Goal: Task Accomplishment & Management: Use online tool/utility

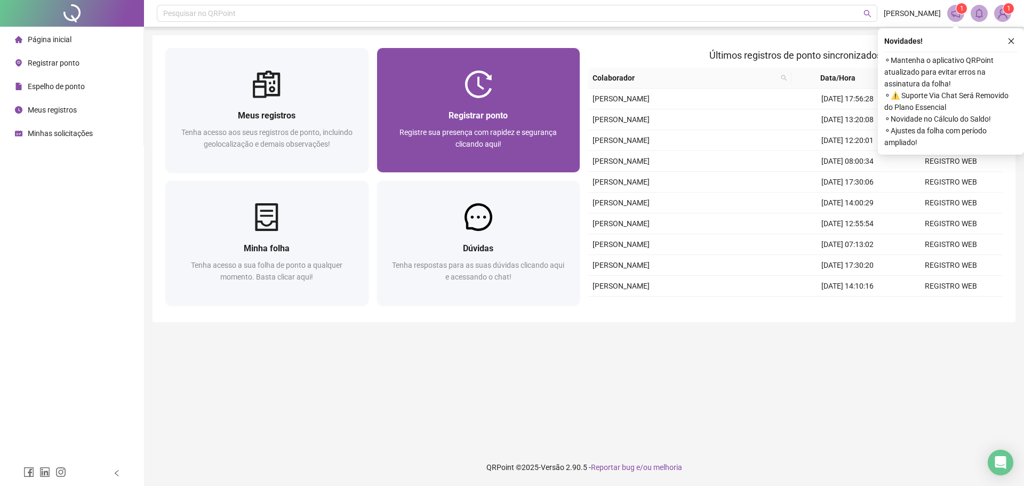
click at [486, 131] on span "Registre sua presença com rapidez e segurança clicando aqui!" at bounding box center [478, 138] width 157 height 20
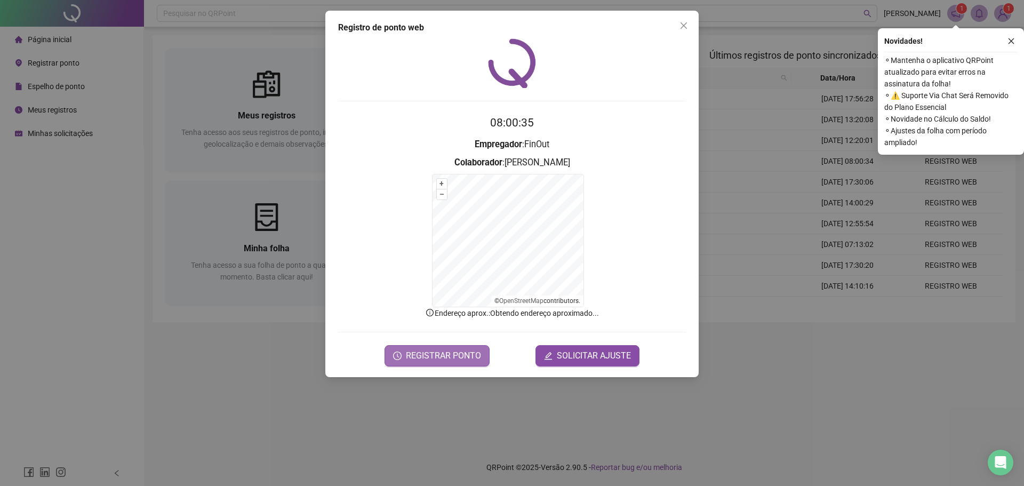
drag, startPoint x: 457, startPoint y: 355, endPoint x: 459, endPoint y: 363, distance: 7.6
click at [459, 363] on button "REGISTRAR PONTO" at bounding box center [437, 355] width 105 height 21
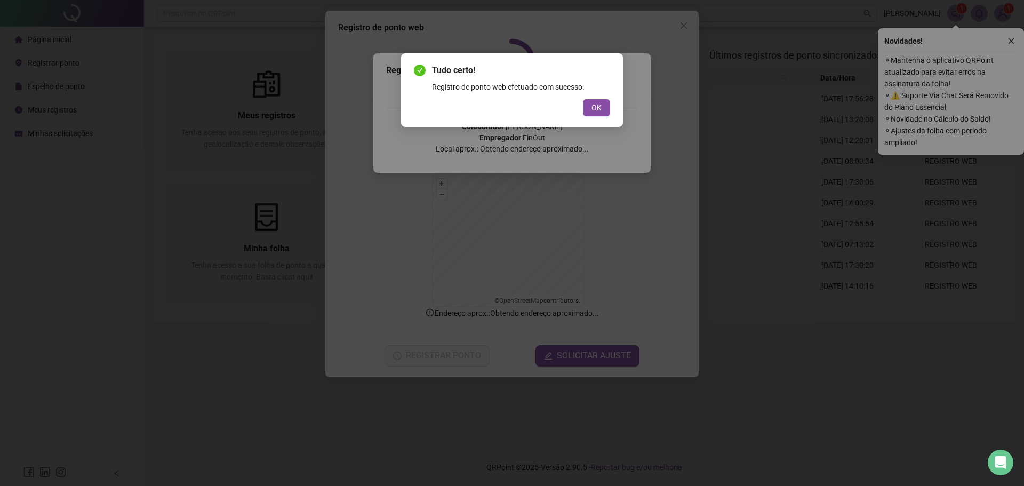
click at [598, 106] on span "OK" at bounding box center [597, 108] width 10 height 12
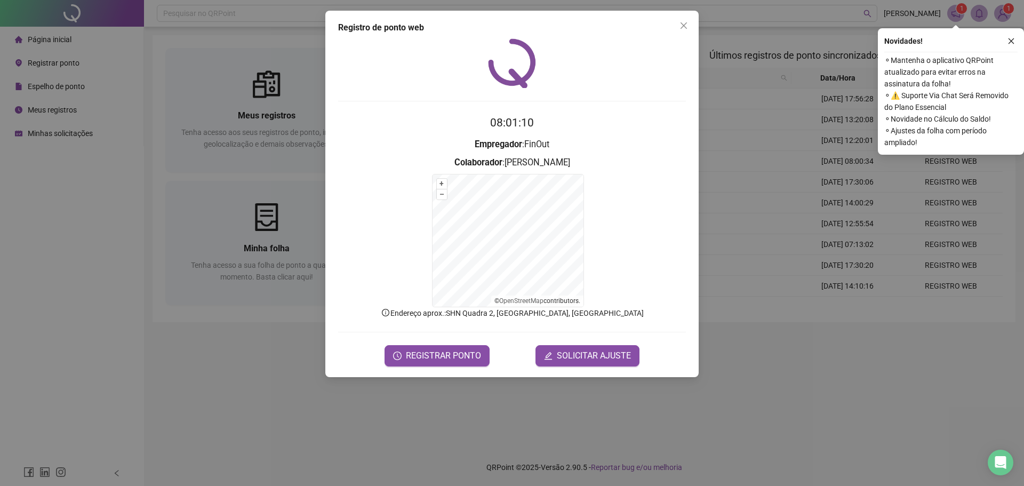
click at [585, 78] on div at bounding box center [512, 63] width 348 height 50
click at [686, 23] on button "Close" at bounding box center [683, 25] width 17 height 17
drag, startPoint x: 686, startPoint y: 23, endPoint x: 686, endPoint y: 30, distance: 6.9
click at [686, 23] on header "Pesquisar no QRPoint ANA ALENCAR 1 1" at bounding box center [584, 13] width 880 height 27
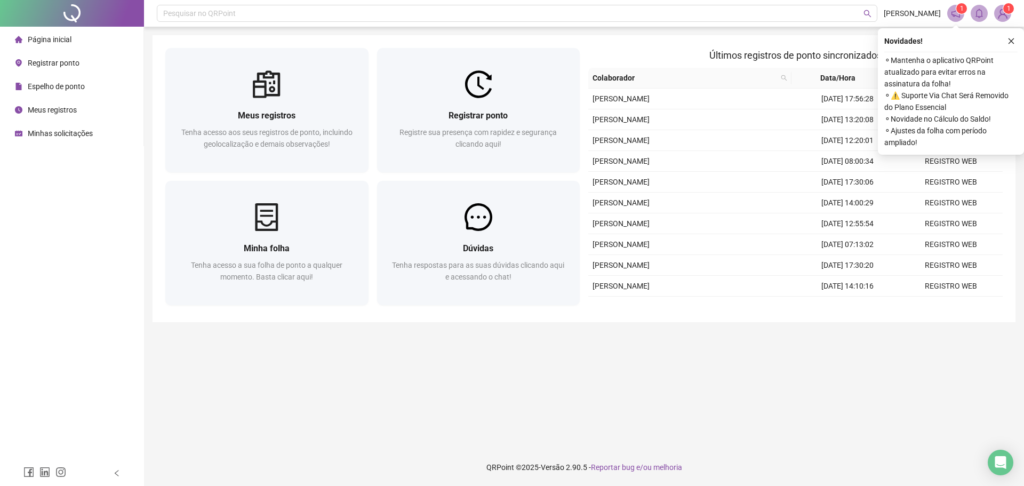
click at [538, 381] on main "Meus registros Tenha acesso aos seus registros de ponto, incluindo geolocalizaç…" at bounding box center [584, 237] width 863 height 405
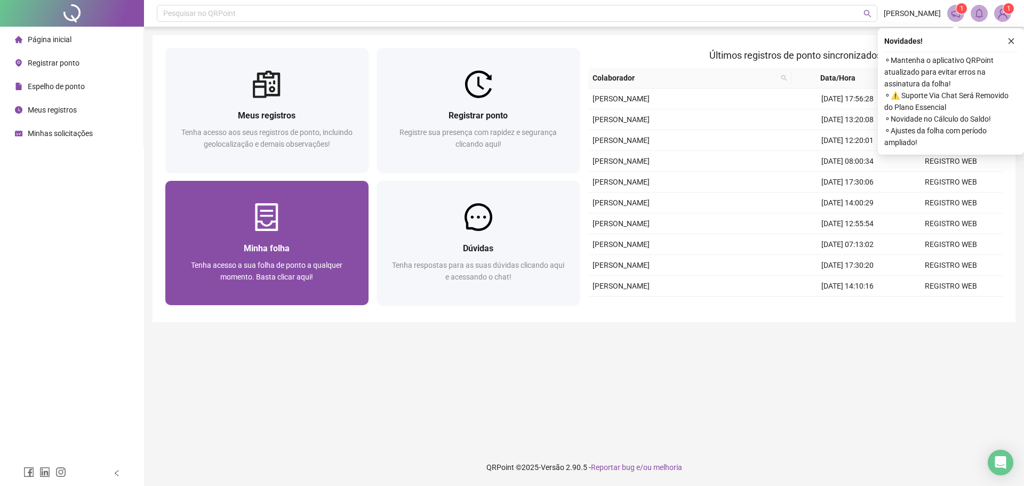
drag, startPoint x: 288, startPoint y: 372, endPoint x: 268, endPoint y: 296, distance: 79.4
click at [288, 372] on main "Meus registros Tenha acesso aos seus registros de ponto, incluindo geolocalizaç…" at bounding box center [584, 237] width 863 height 405
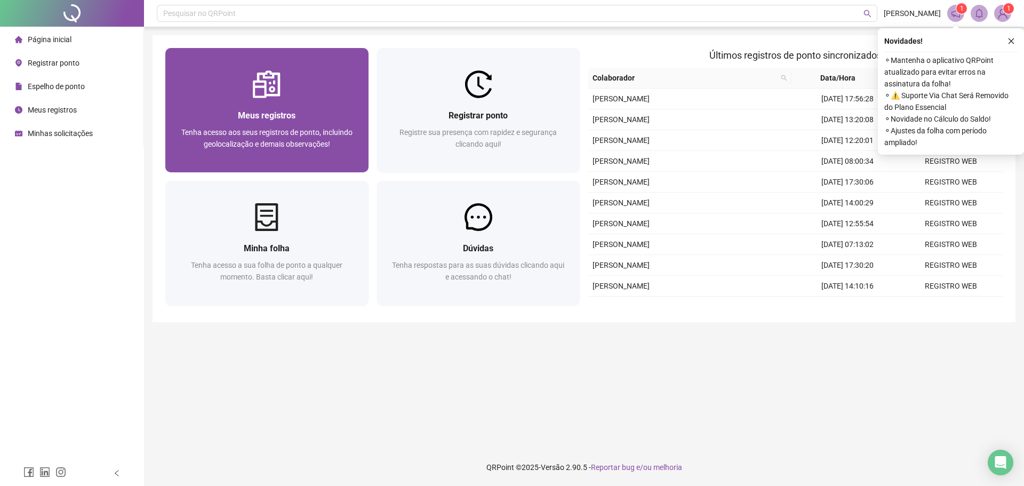
click at [262, 115] on span "Meus registros" at bounding box center [267, 115] width 58 height 10
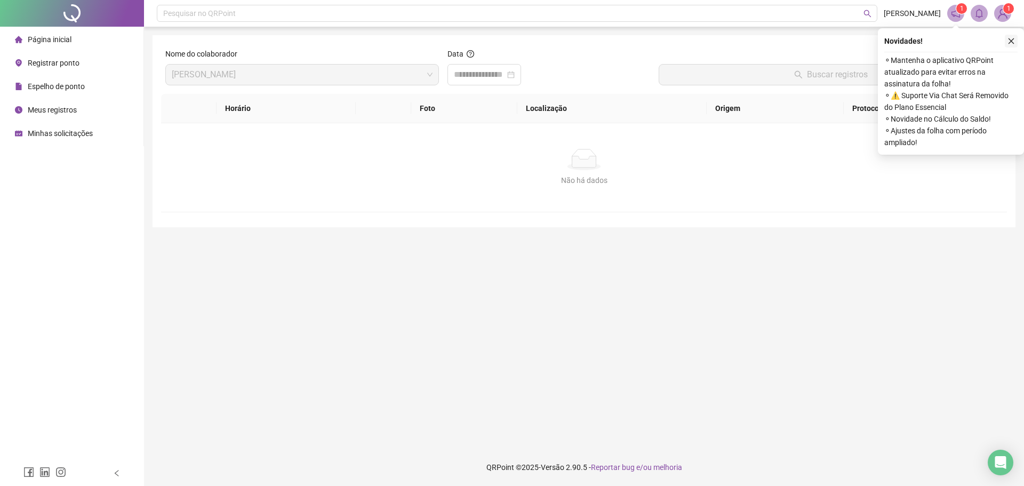
click at [1010, 37] on button "button" at bounding box center [1011, 41] width 13 height 13
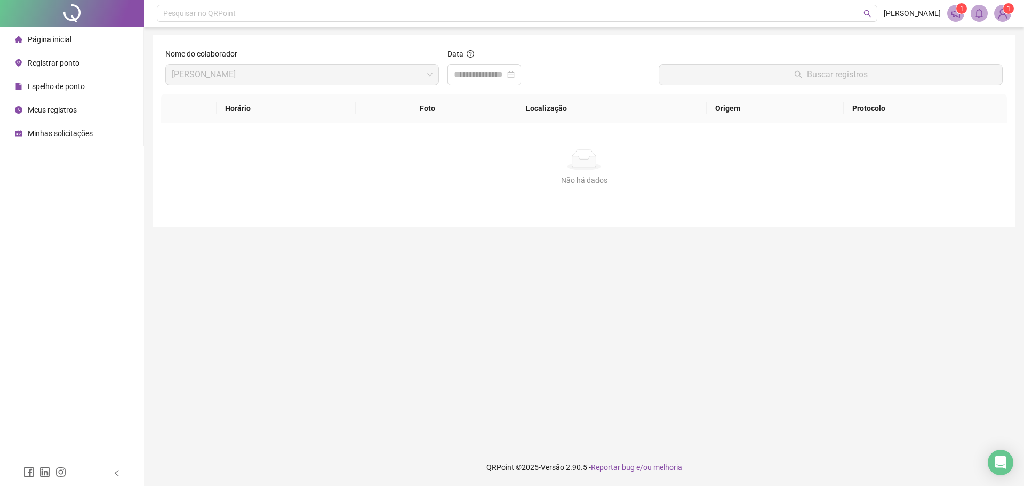
click at [600, 85] on div at bounding box center [549, 74] width 203 height 21
click at [374, 244] on main "Nome do colaborador ANA BEATRIZ CARVALHO ALENCAR Data Buscar registros Horário …" at bounding box center [584, 237] width 863 height 405
click at [74, 89] on span "Espelho de ponto" at bounding box center [56, 86] width 57 height 9
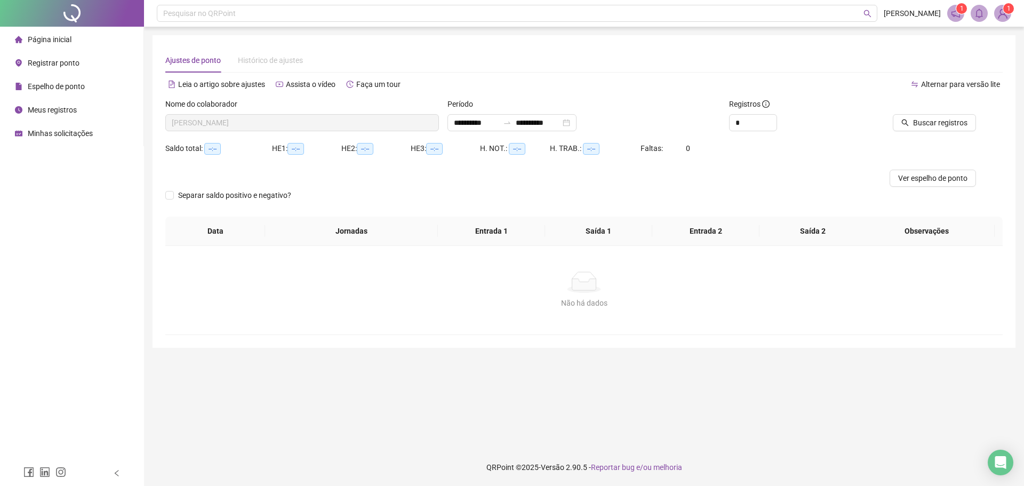
type input "**********"
click at [929, 125] on span "Buscar registros" at bounding box center [940, 123] width 54 height 12
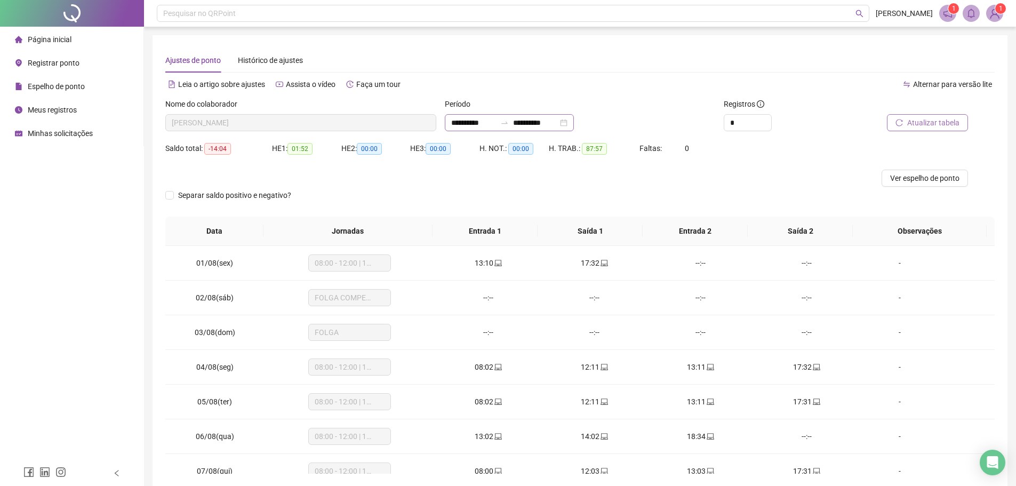
click at [529, 116] on div "**********" at bounding box center [509, 122] width 129 height 17
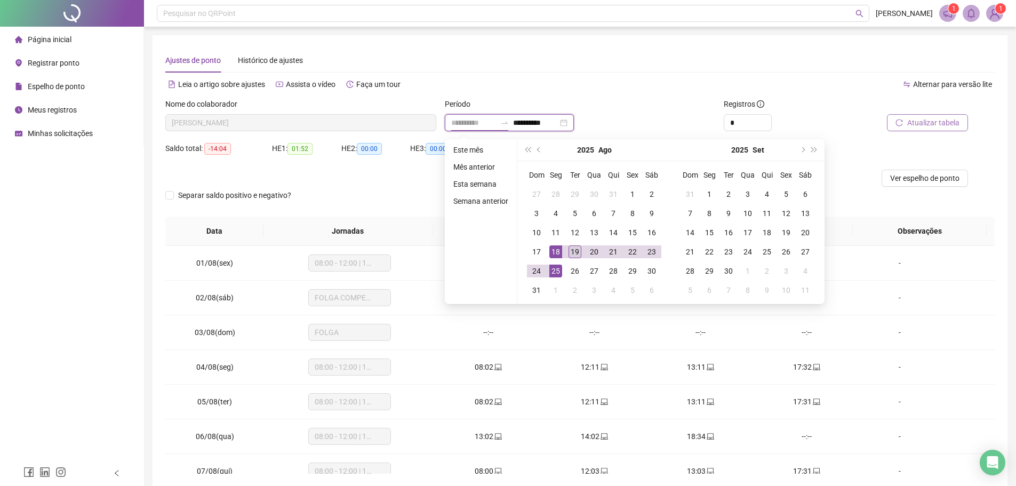
type input "**********"
click at [576, 250] on div "19" at bounding box center [575, 251] width 13 height 13
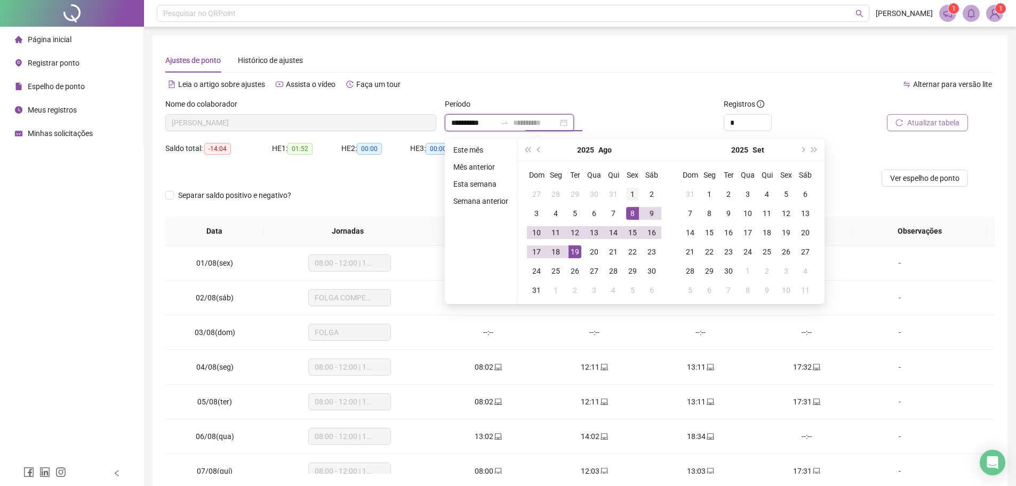
type input "**********"
click at [634, 201] on td "1" at bounding box center [632, 194] width 19 height 19
type input "**********"
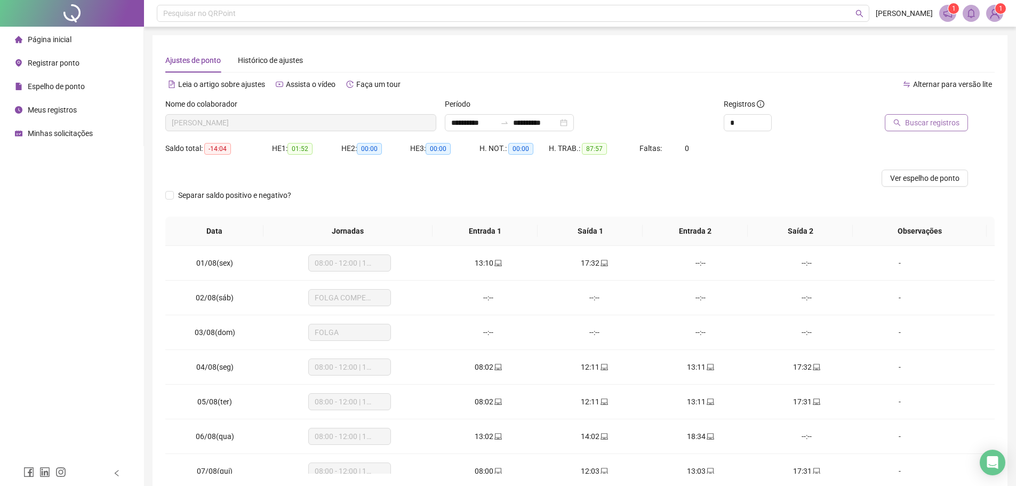
click at [893, 129] on button "Buscar registros" at bounding box center [926, 122] width 83 height 17
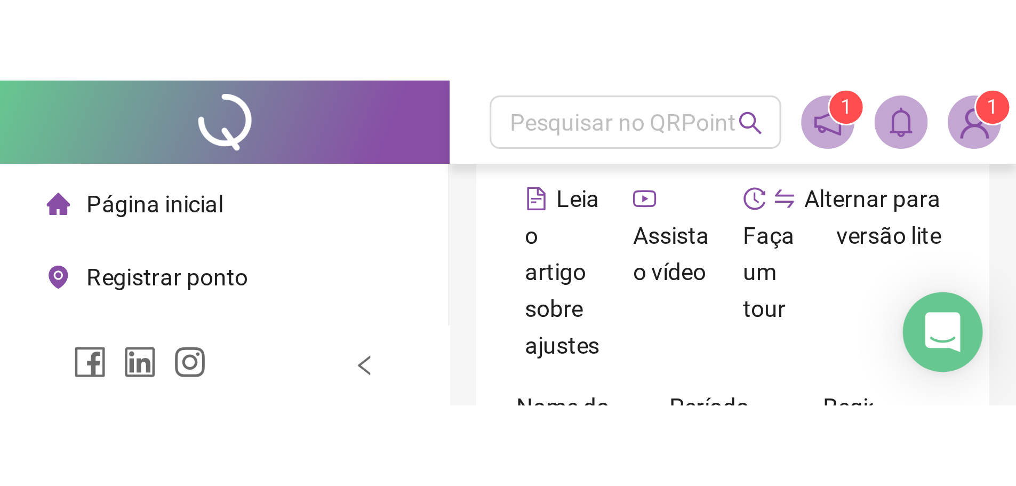
scroll to position [429, 0]
